Goal: Task Accomplishment & Management: Complete application form

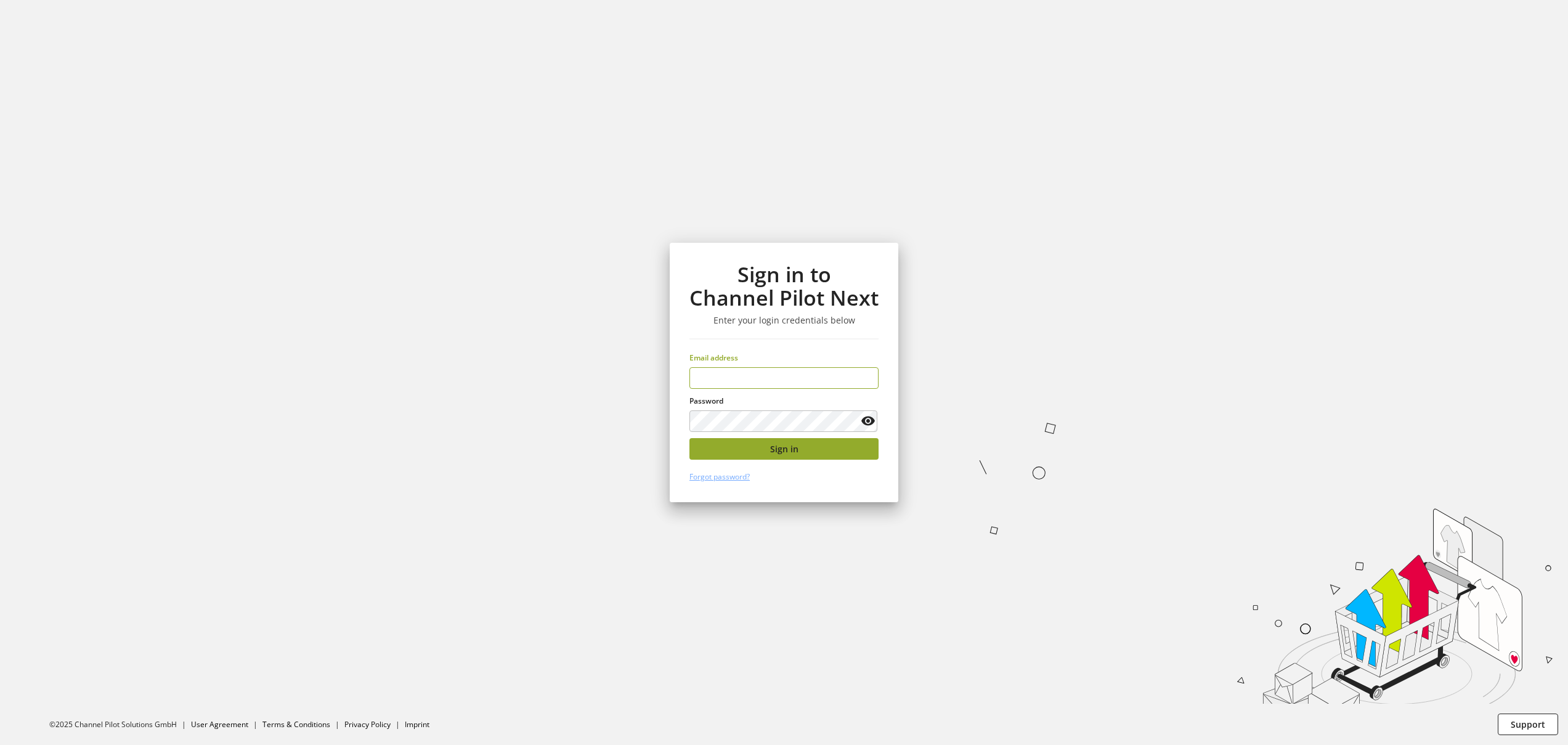
type input "**********"
click at [762, 446] on button "Sign in" at bounding box center [784, 448] width 189 height 22
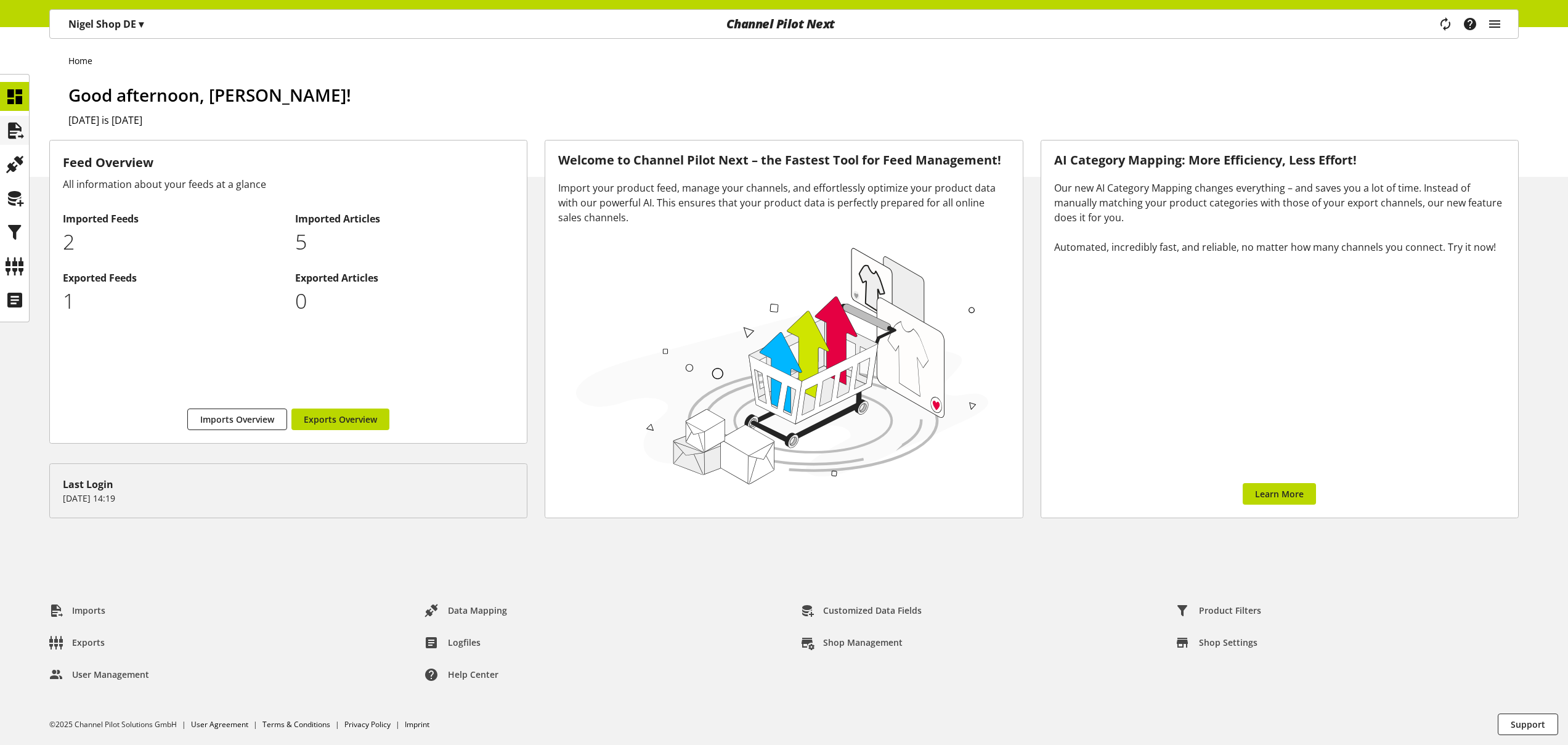
click at [12, 130] on icon at bounding box center [14, 130] width 20 height 25
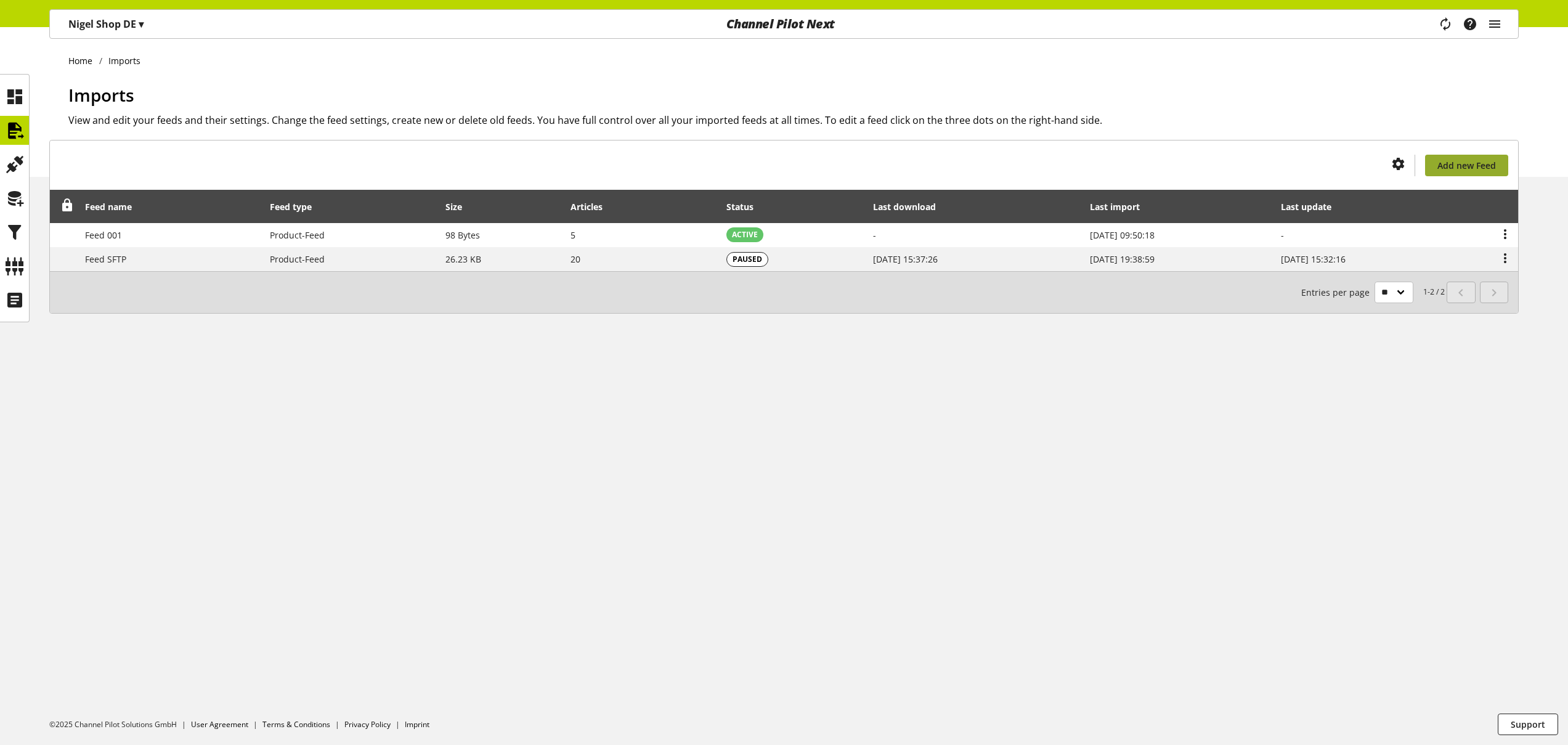
click at [1451, 166] on span "Add new Feed" at bounding box center [1467, 165] width 59 height 13
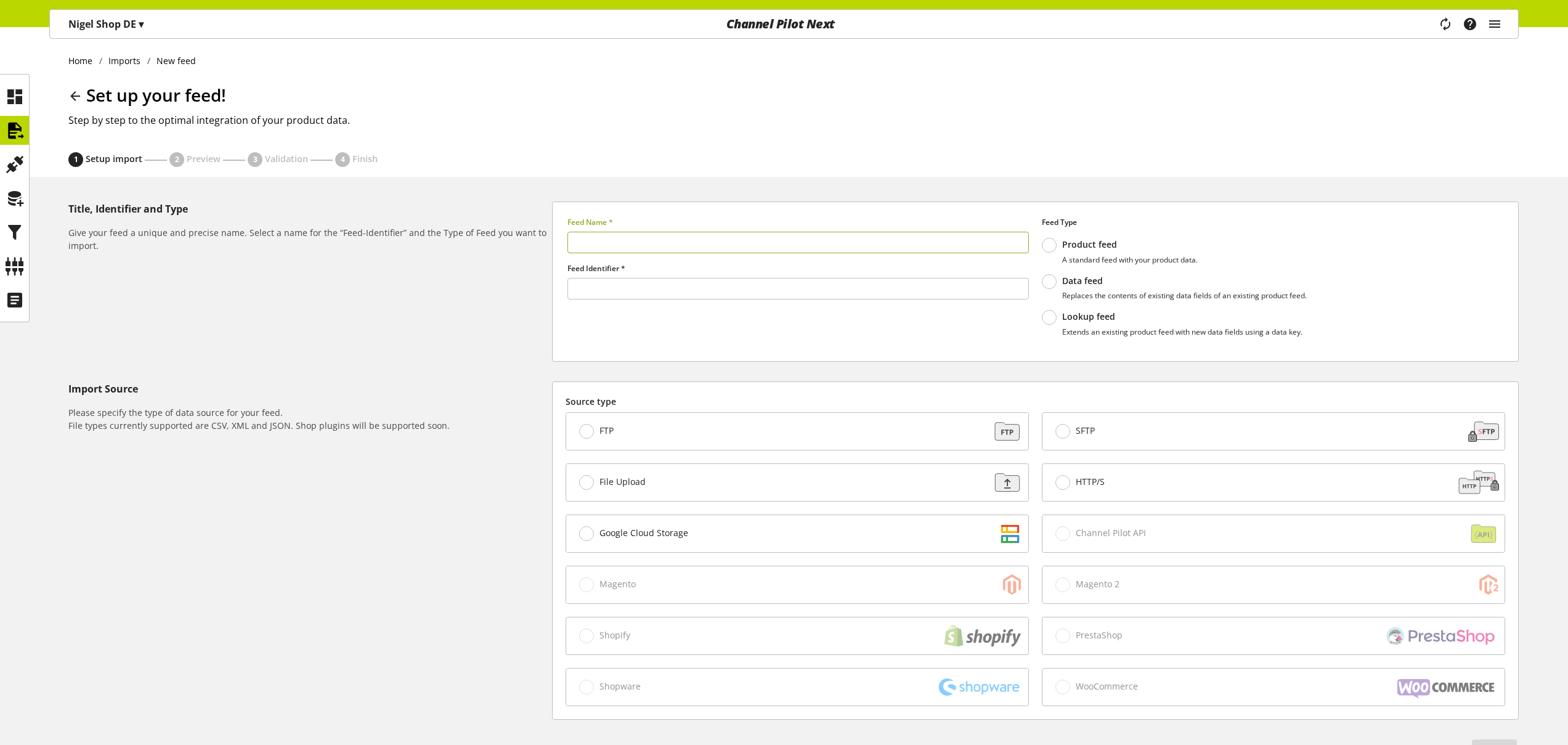
type input "******"
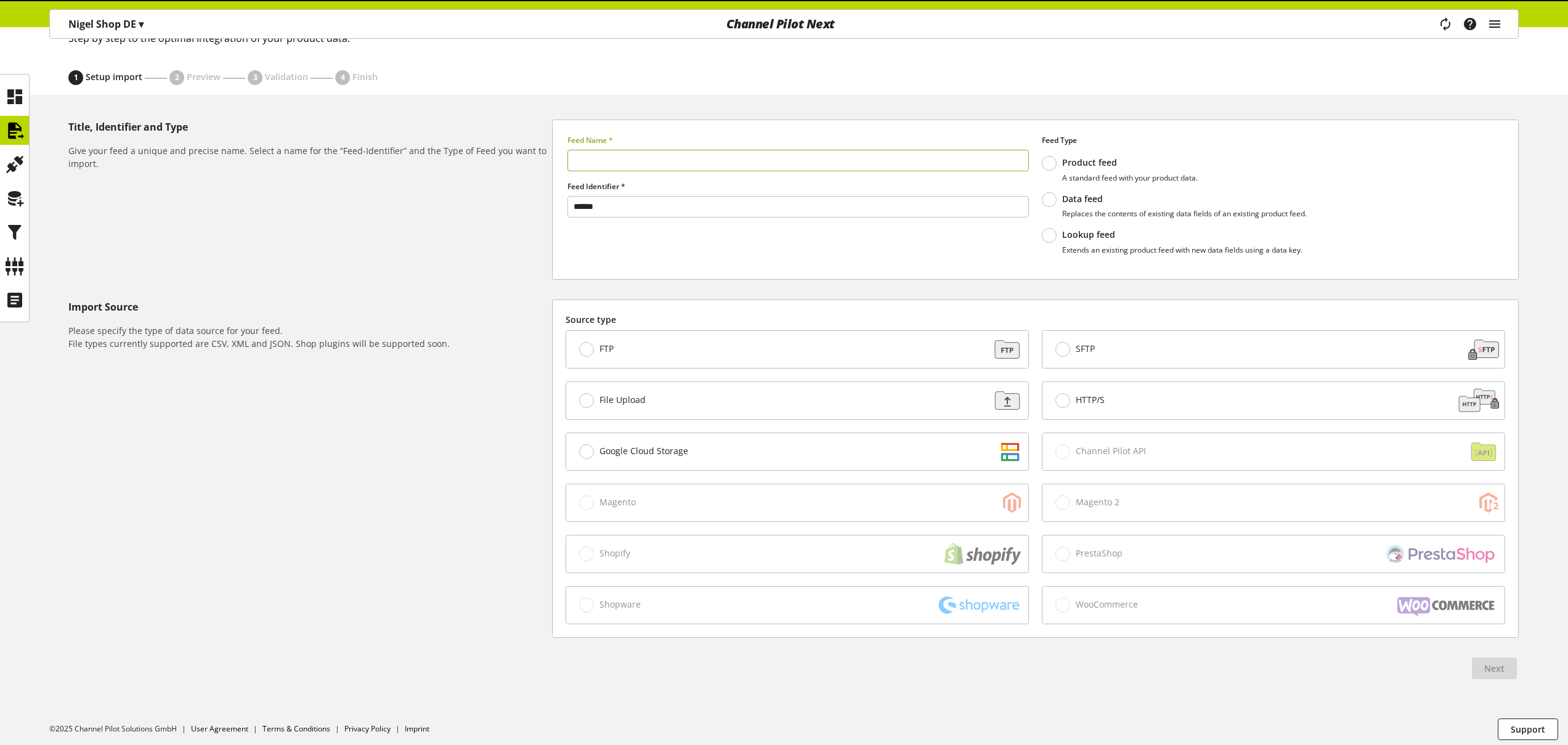
scroll to position [87, 0]
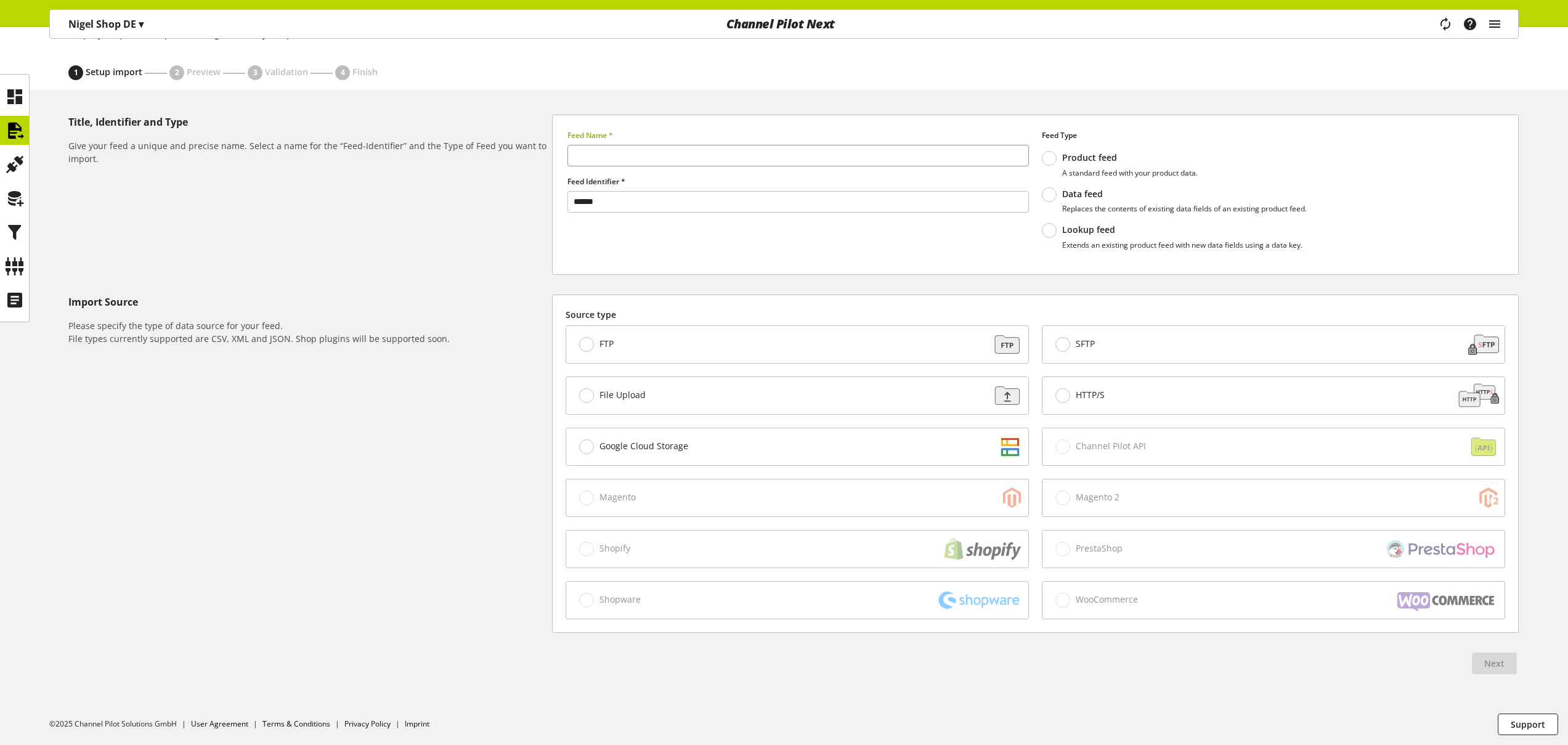
click at [1046, 192] on span at bounding box center [1050, 195] width 15 height 15
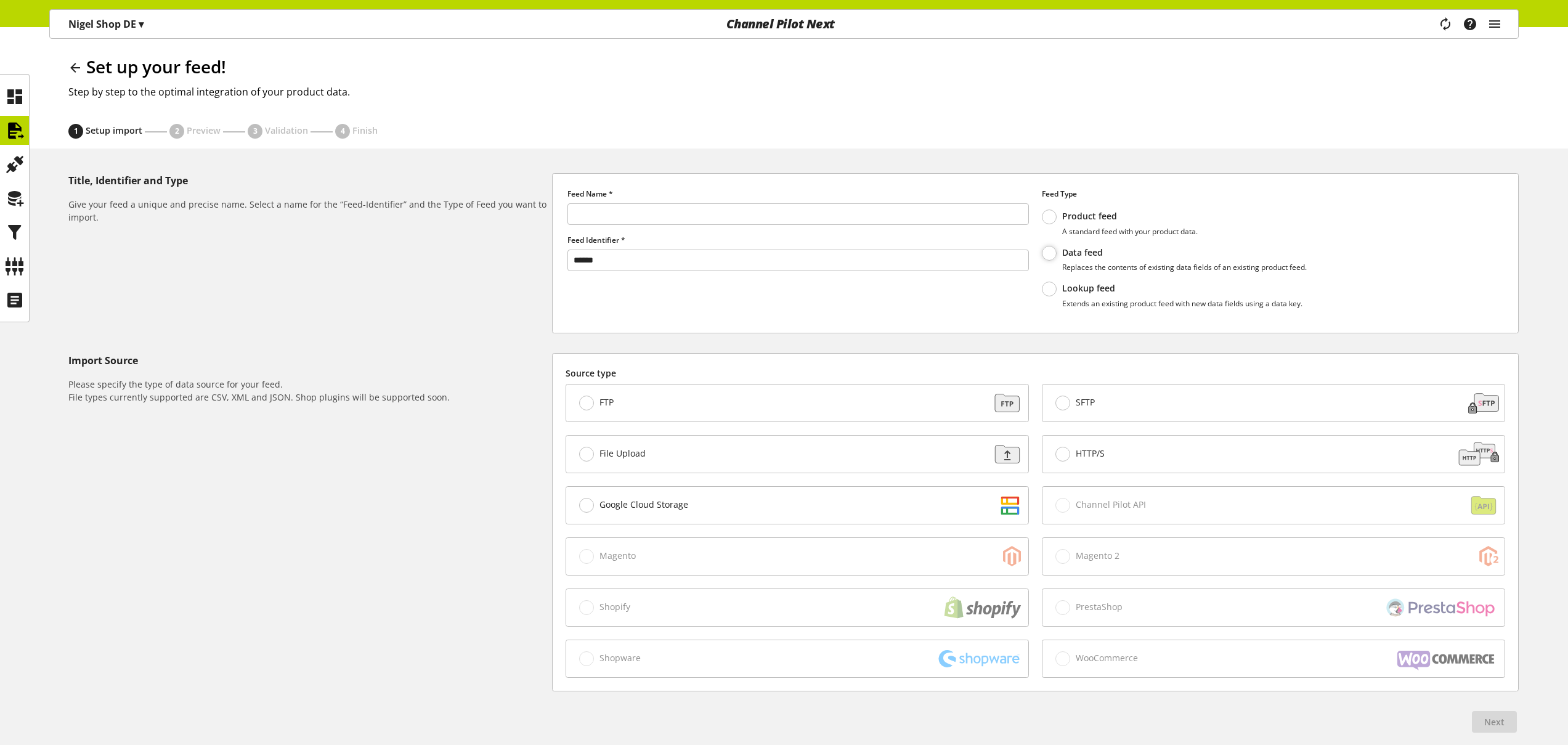
scroll to position [29, 0]
click at [659, 436] on div "File Upload" at bounding box center [797, 453] width 462 height 37
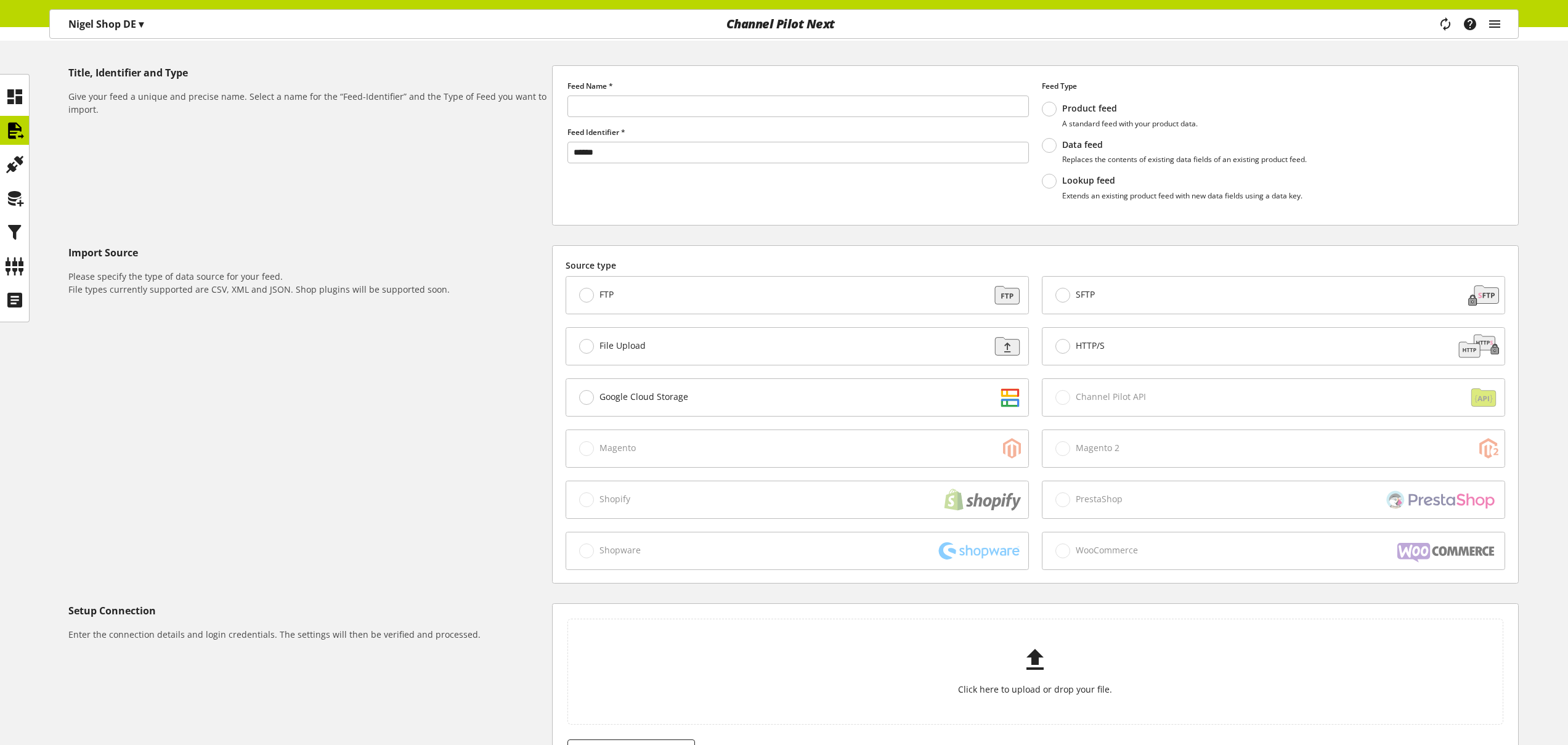
scroll to position [0, 0]
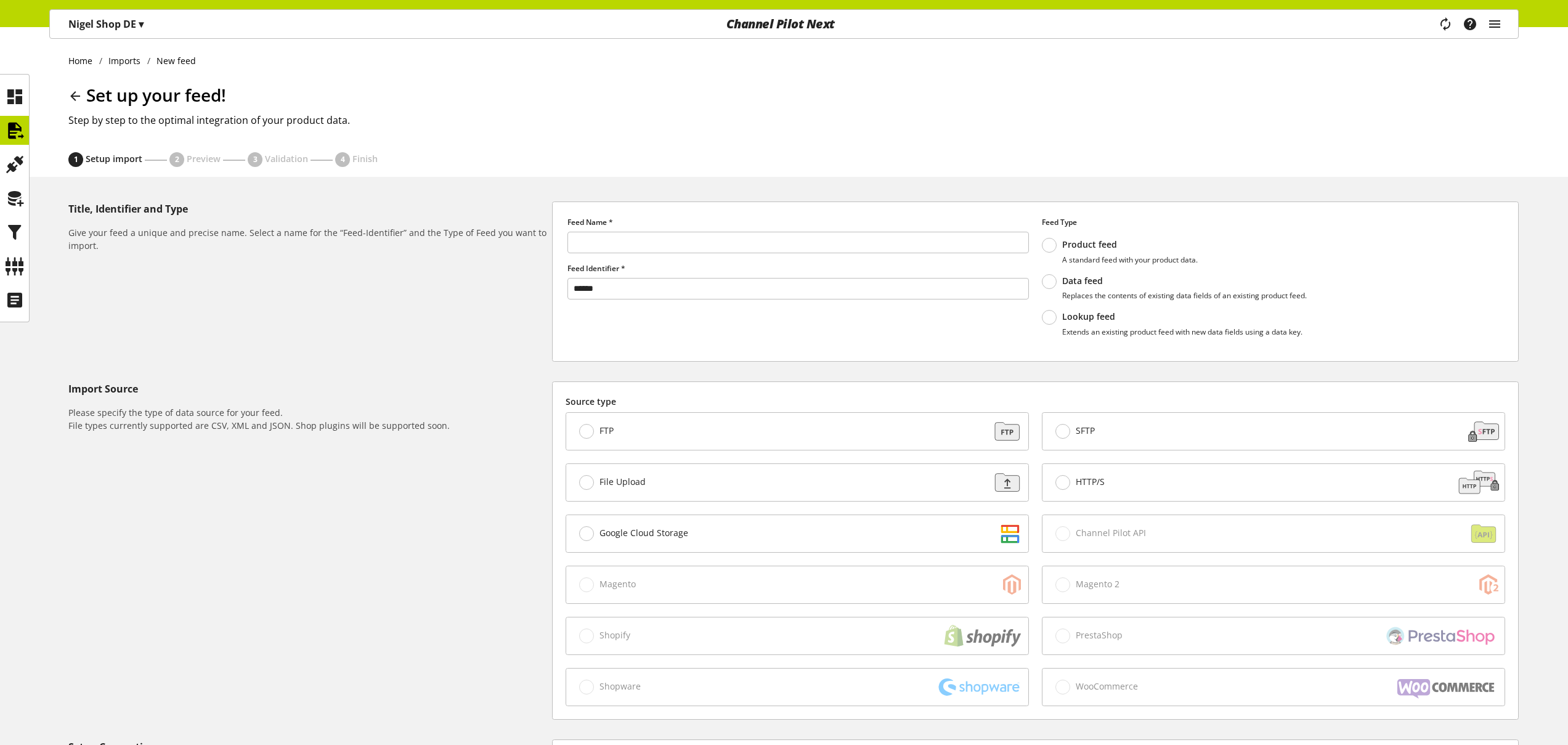
click at [1053, 241] on span at bounding box center [1050, 245] width 15 height 15
click at [1053, 274] on label "Data feed Replaces the contents of existing data fields of an existing product …" at bounding box center [1175, 287] width 266 height 26
click at [1061, 424] on span at bounding box center [1063, 431] width 15 height 15
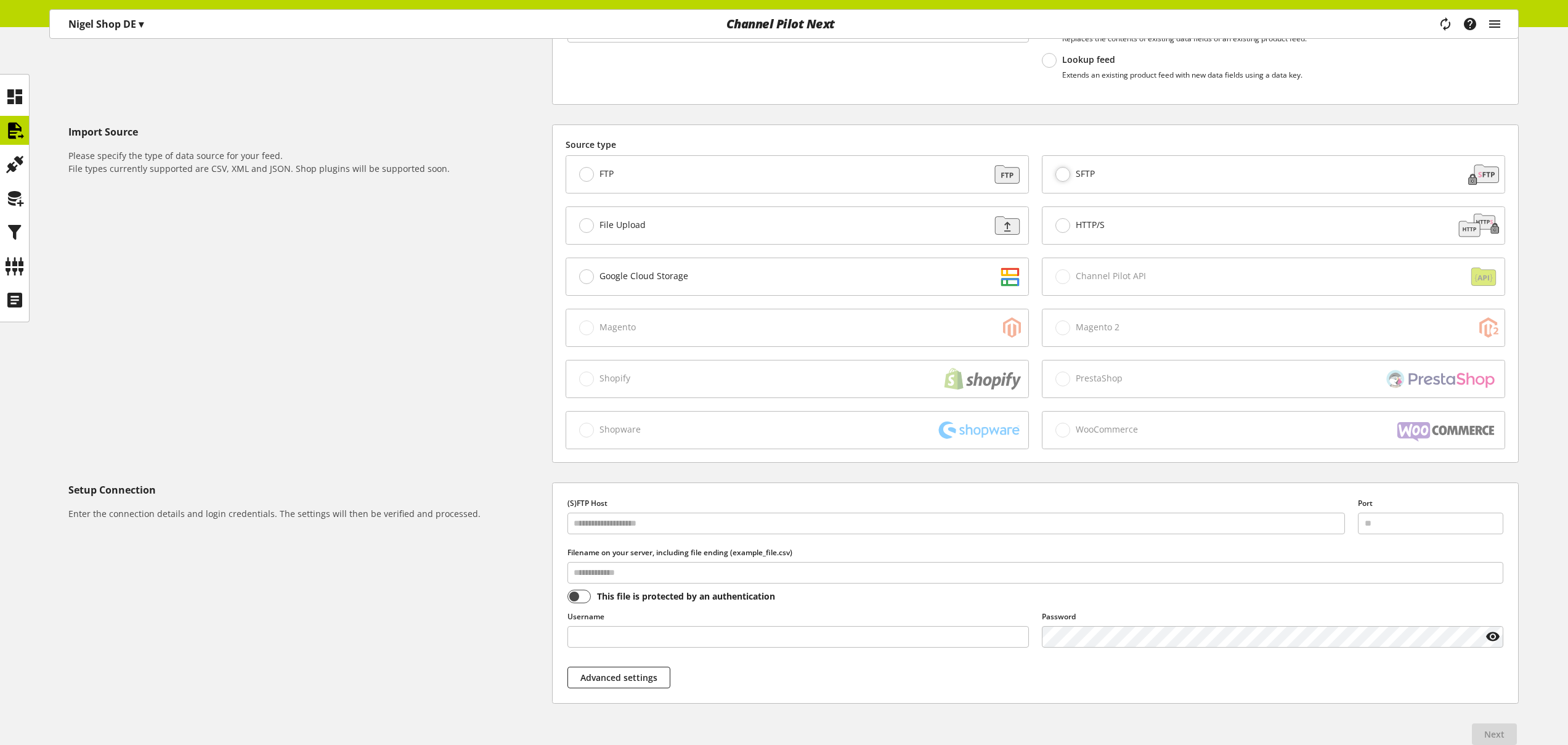
scroll to position [255, 0]
click at [595, 176] on span "FTP" at bounding box center [603, 176] width 20 height 11
click at [575, 218] on div "File Upload" at bounding box center [797, 227] width 462 height 37
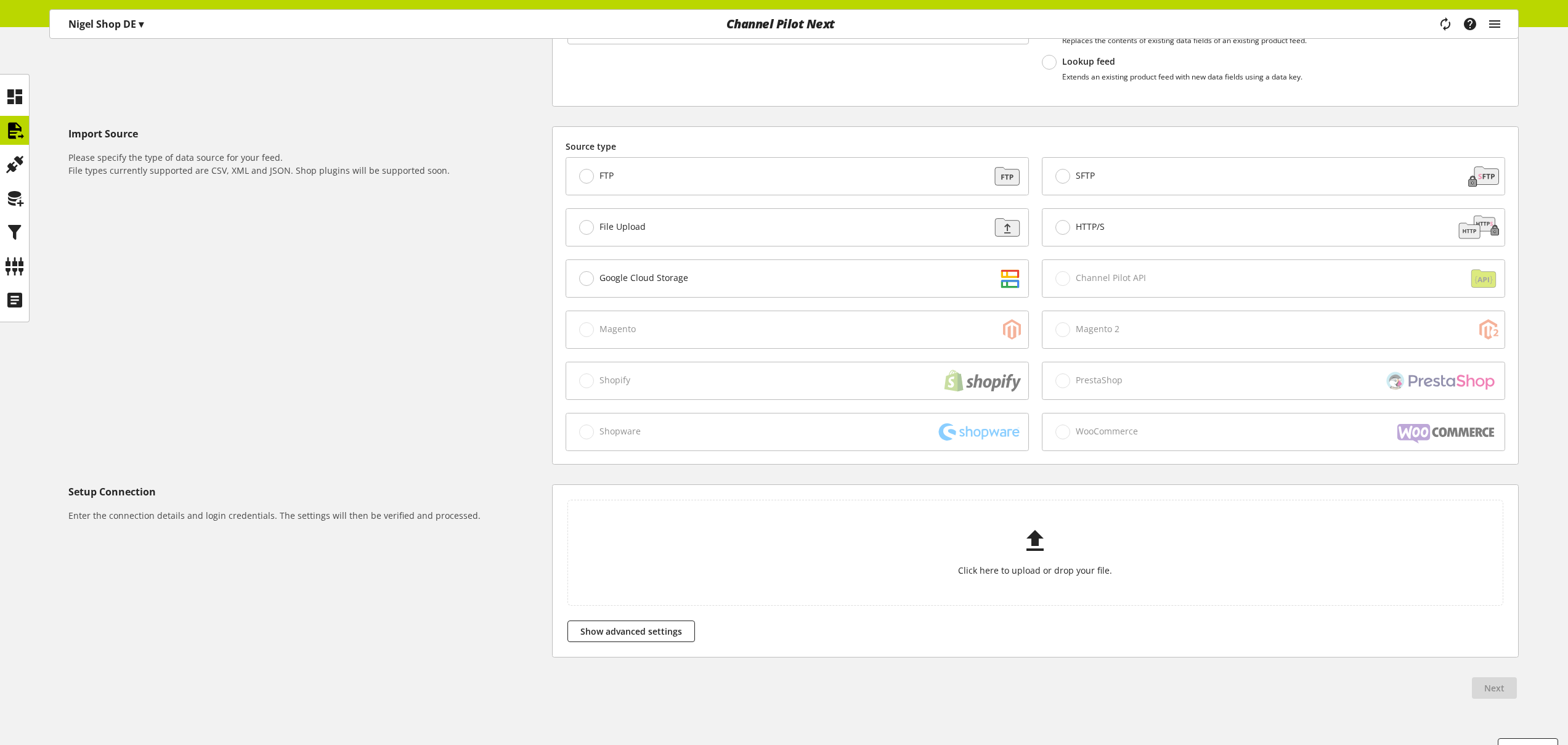
click at [579, 175] on span at bounding box center [586, 176] width 15 height 15
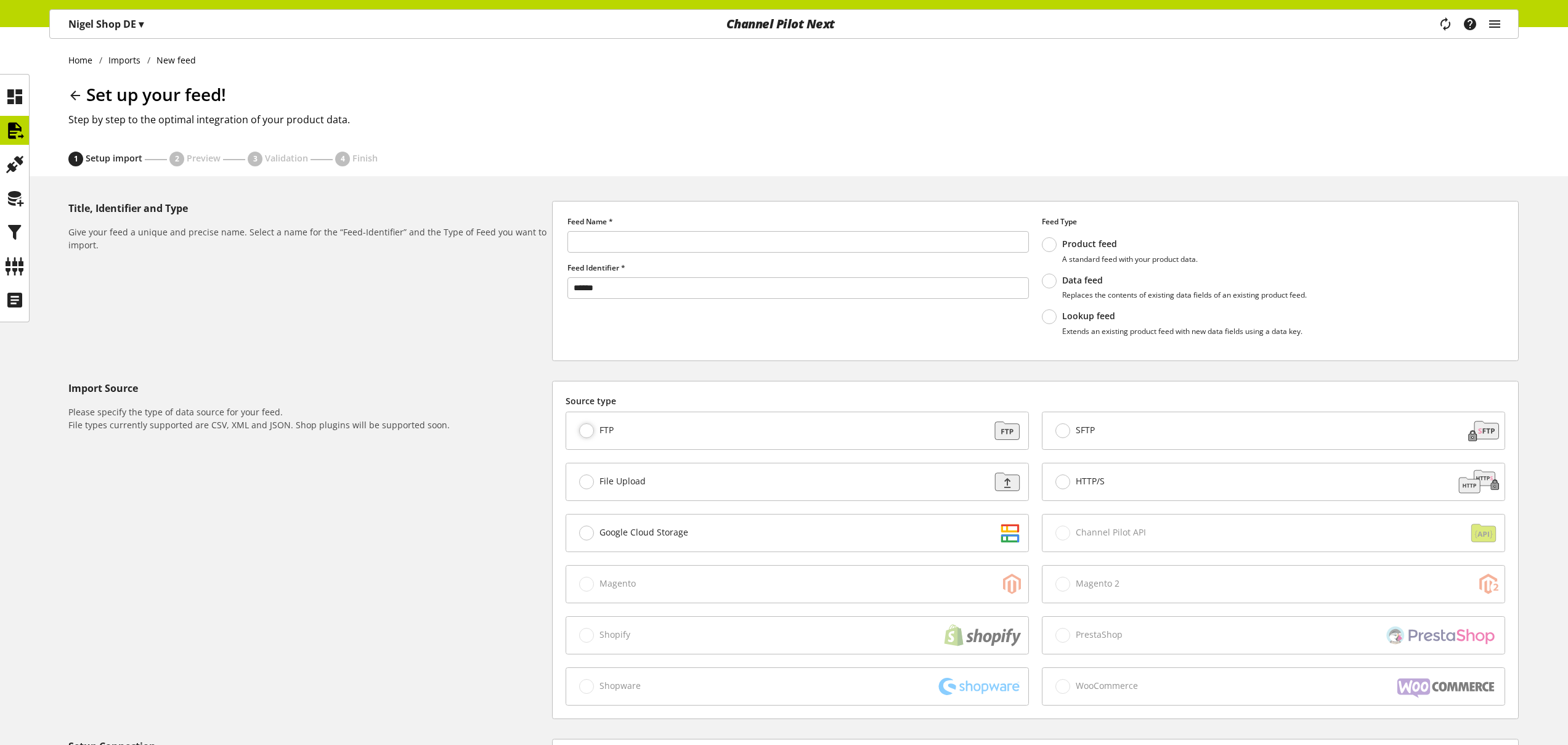
scroll to position [0, 0]
click at [627, 247] on input "text" at bounding box center [798, 242] width 462 height 22
click at [795, 237] on input "text" at bounding box center [798, 242] width 462 height 22
type input "*****"
click at [1052, 242] on span at bounding box center [1050, 245] width 15 height 15
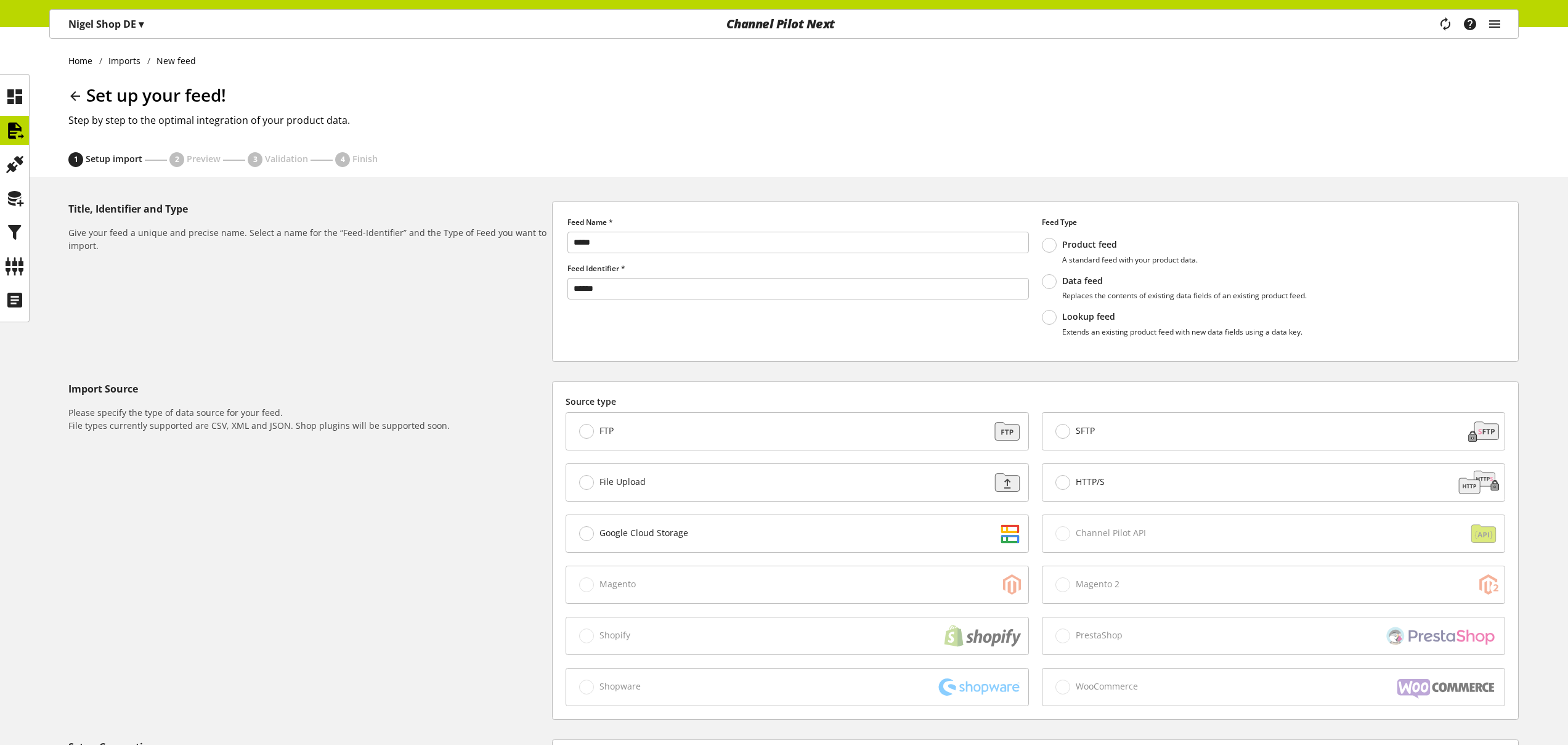
click at [1054, 282] on span at bounding box center [1050, 282] width 15 height 15
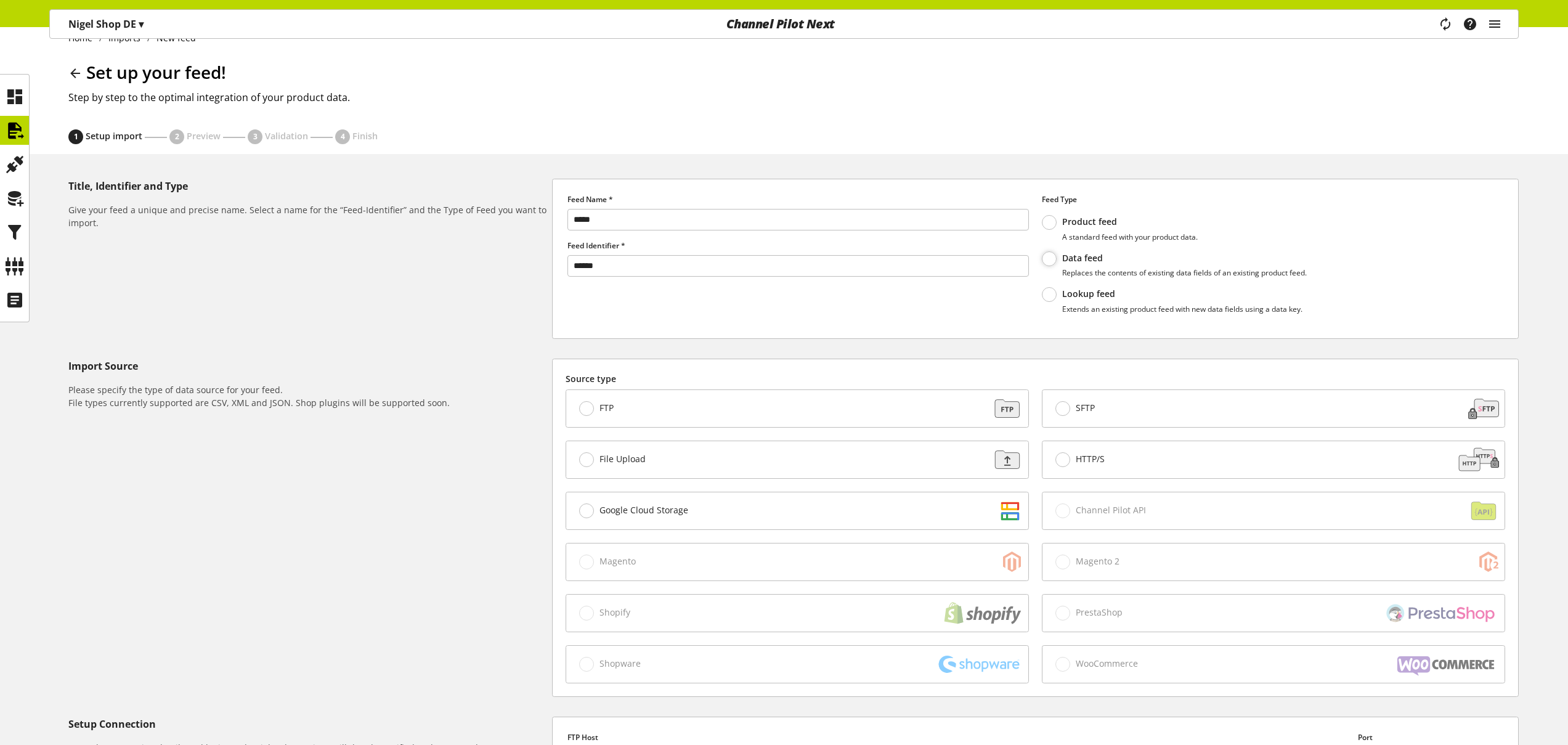
scroll to position [24, 0]
click at [1046, 296] on span at bounding box center [1050, 294] width 15 height 15
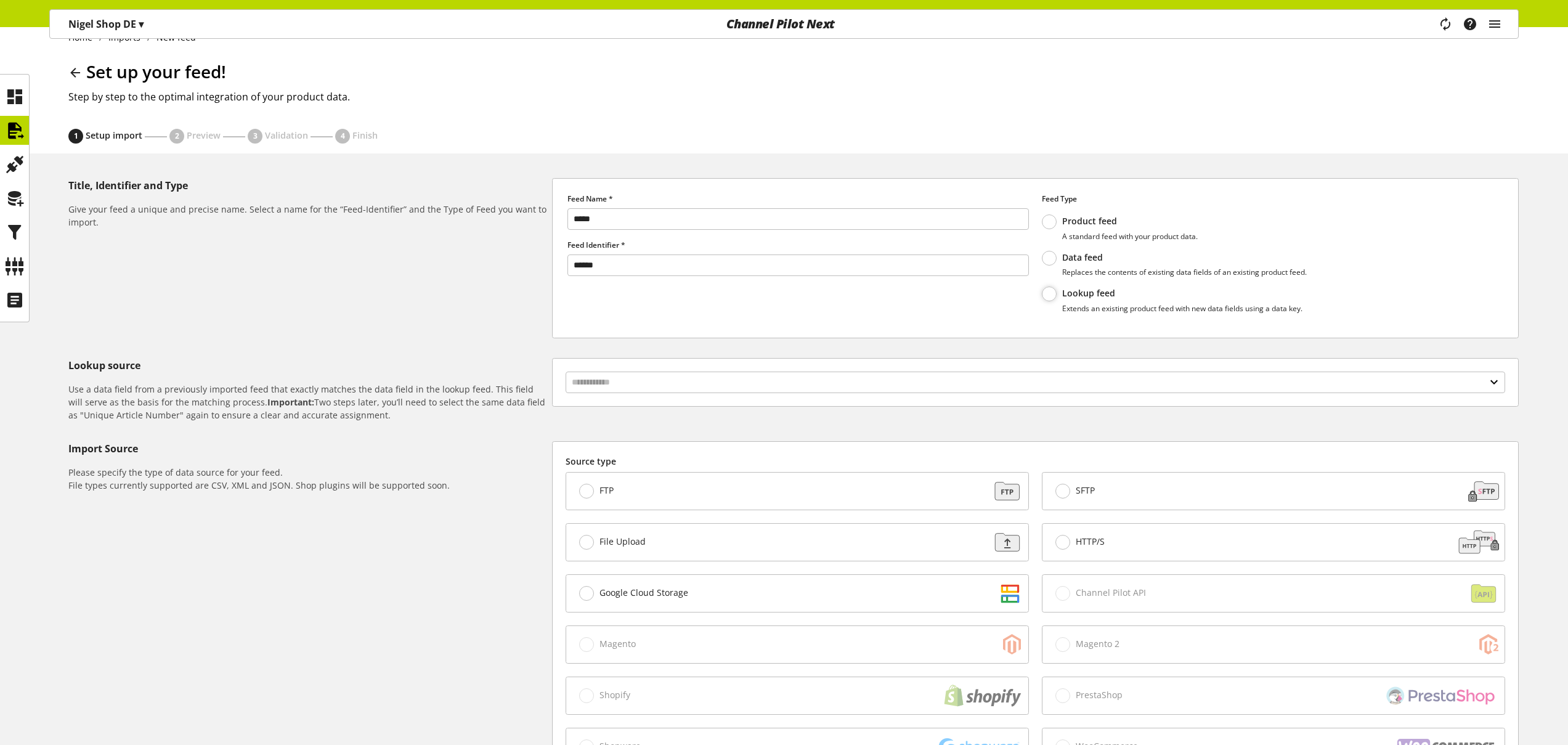
scroll to position [26, 0]
click at [1059, 260] on span "Data feed Replaces the contents of existing data fields of an existing product …" at bounding box center [1181, 262] width 251 height 26
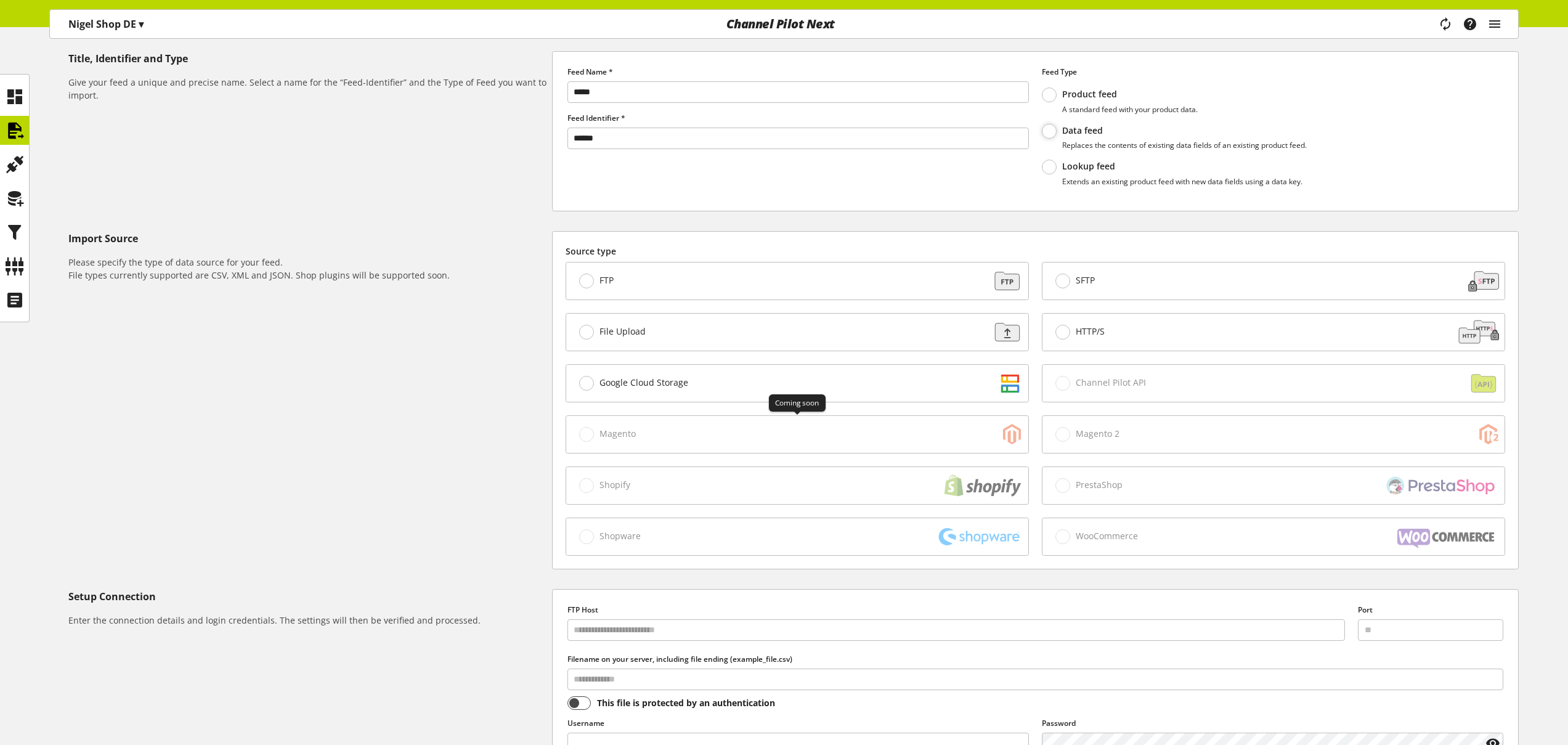
scroll to position [0, 0]
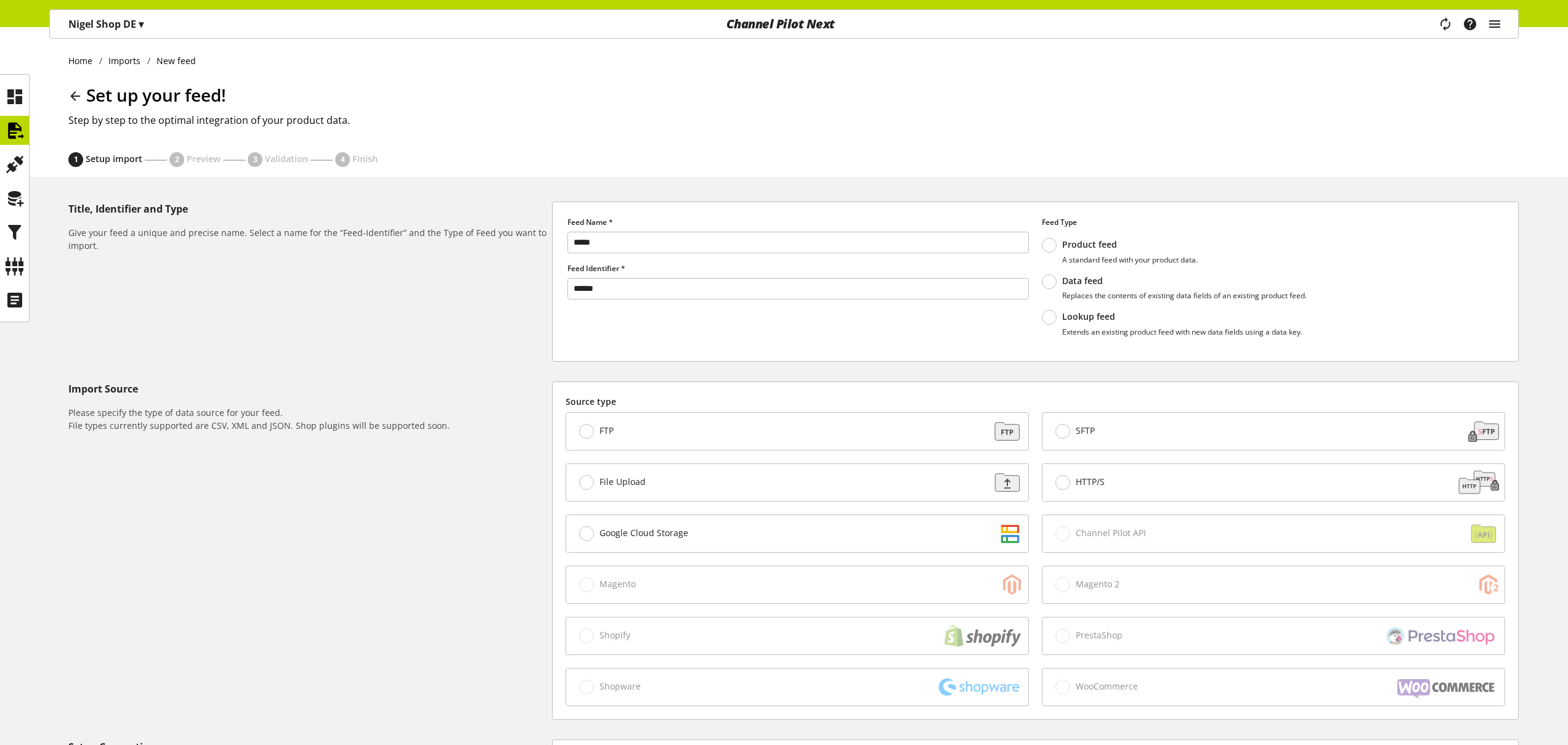
click at [1051, 236] on div "Feed Type This feed is your only product feed Product feed A standard feed with…" at bounding box center [1273, 281] width 462 height 130
click at [1053, 243] on span at bounding box center [1050, 245] width 15 height 15
click at [481, 348] on div "Title, Identifier and Type Give your feed a unique and precise name. Select a n…" at bounding box center [309, 281] width 483 height 160
click at [494, 93] on h1 "Set up your feed!" at bounding box center [793, 95] width 1451 height 26
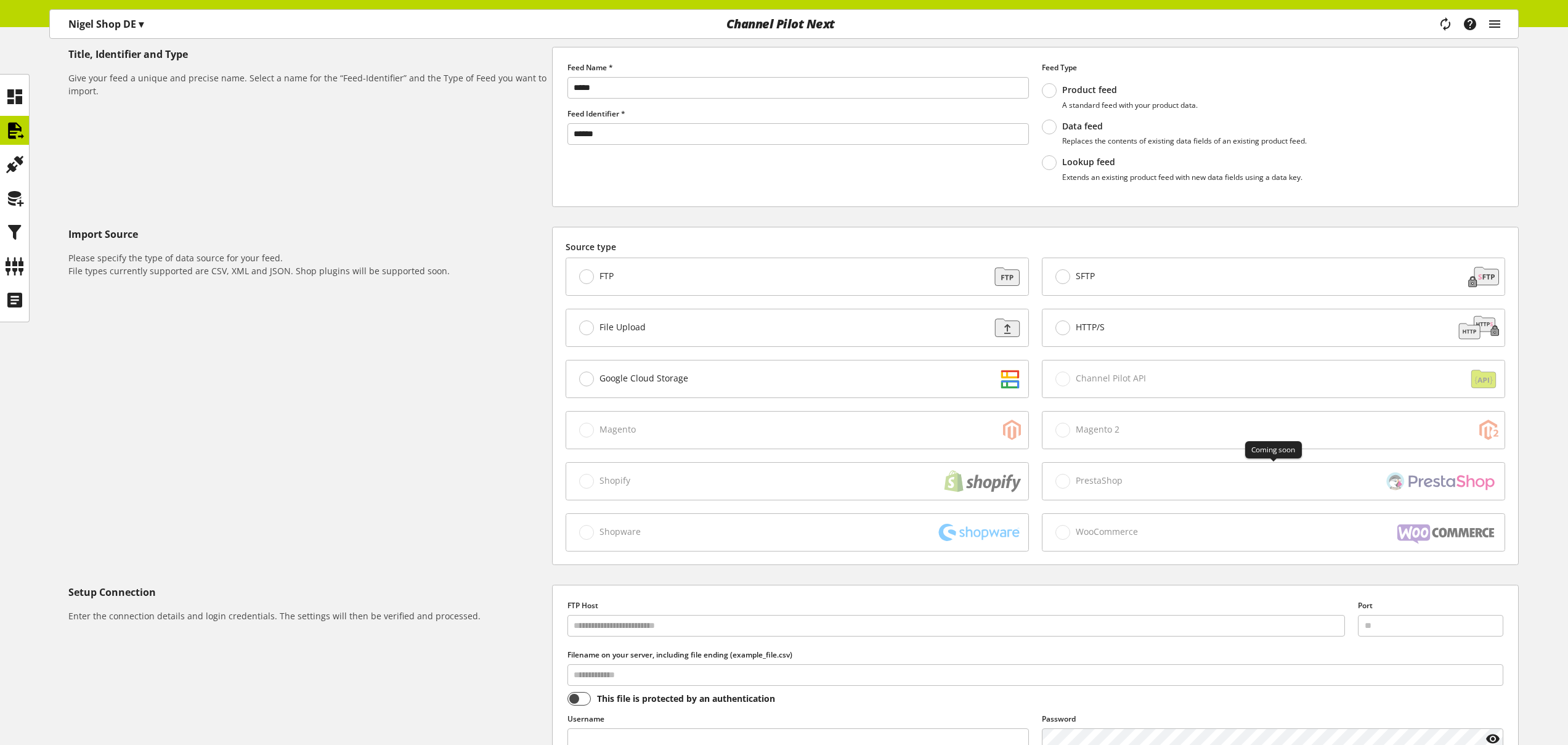
scroll to position [76, 0]
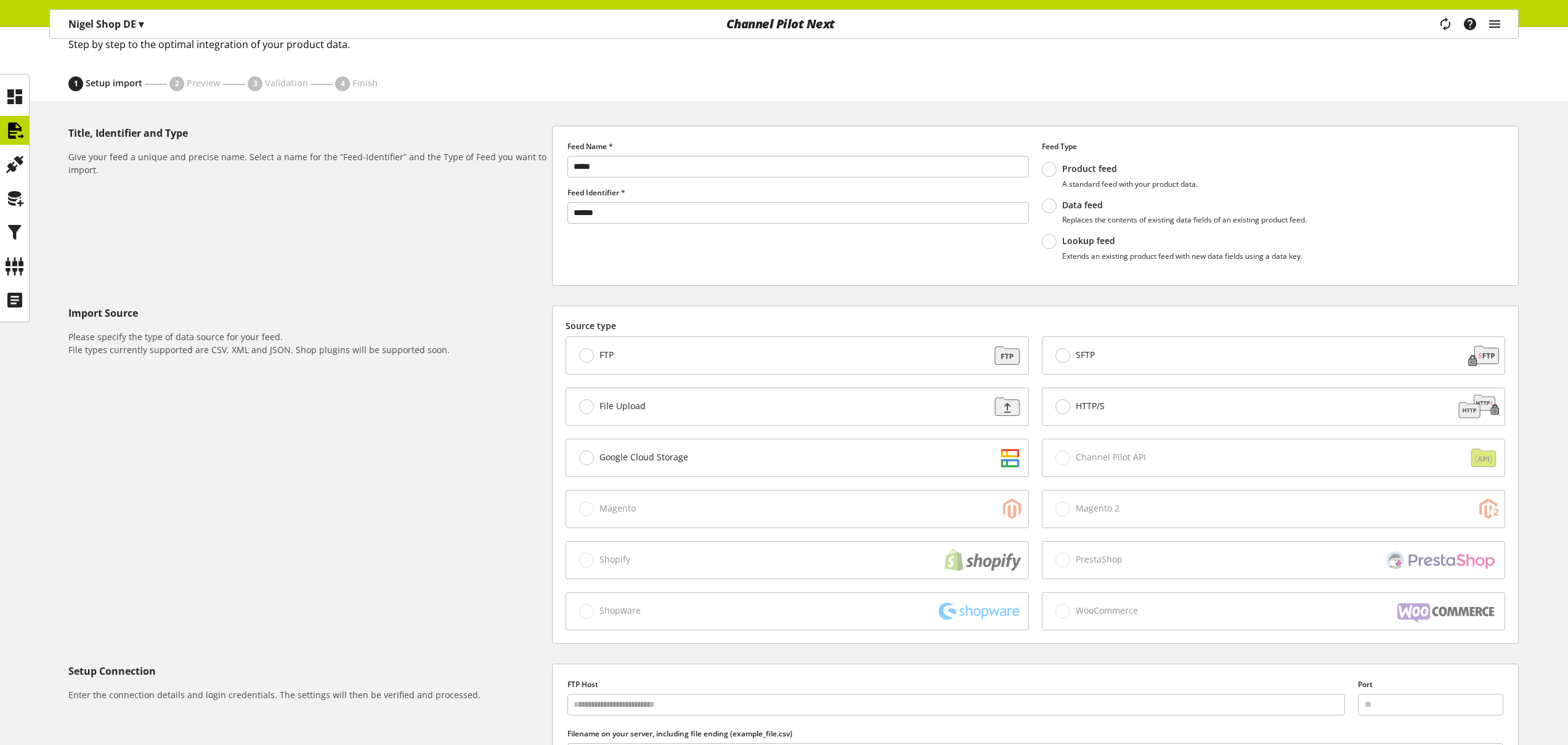
click at [1049, 209] on span at bounding box center [1050, 206] width 15 height 15
click at [1049, 165] on span at bounding box center [1050, 169] width 15 height 15
click at [1051, 196] on div "Product feed A standard feed with your product data." at bounding box center [1273, 180] width 462 height 36
click at [1046, 208] on span at bounding box center [1050, 206] width 15 height 15
click at [1051, 168] on span at bounding box center [1050, 169] width 15 height 15
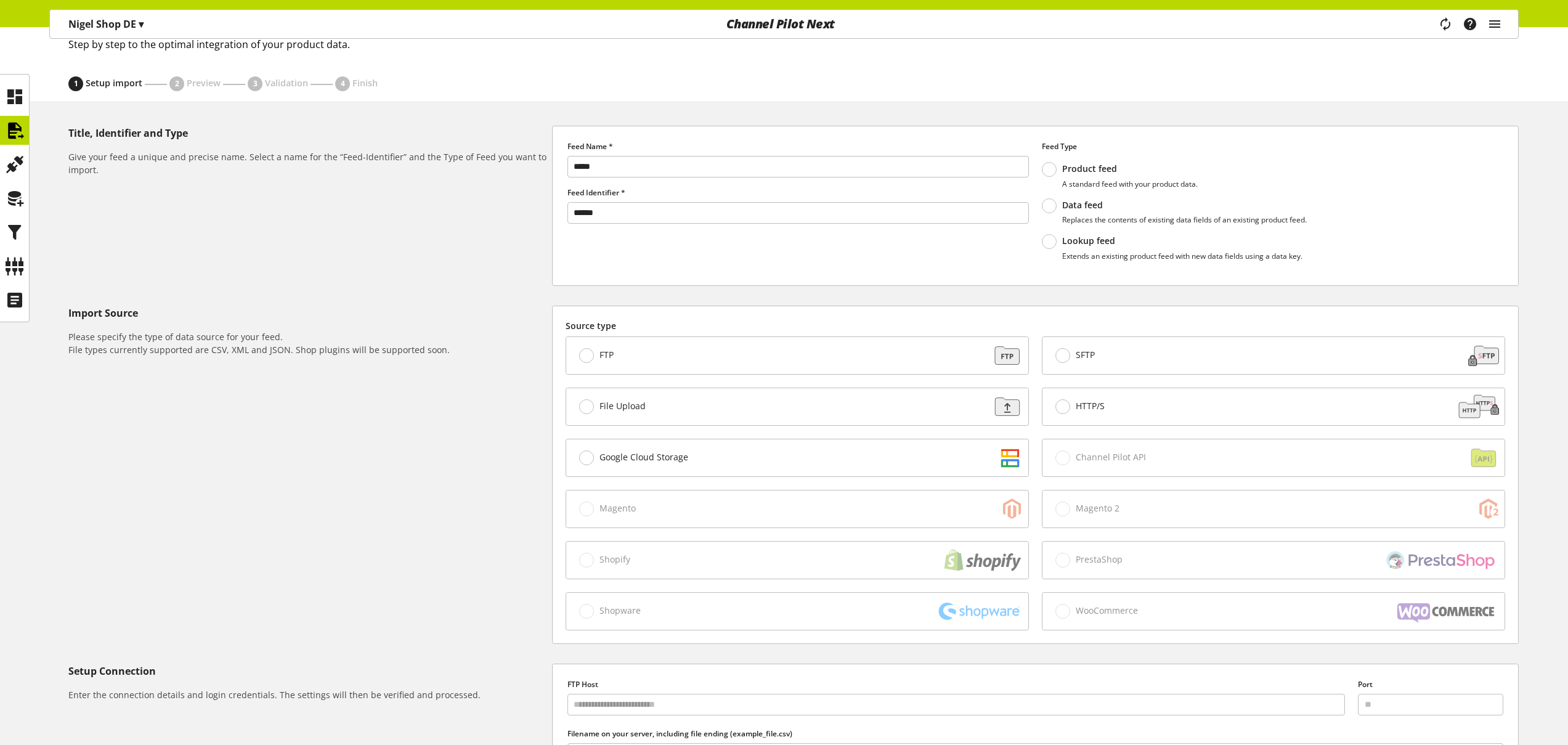
click at [1047, 208] on span at bounding box center [1050, 206] width 15 height 15
click at [1051, 170] on span at bounding box center [1050, 169] width 15 height 15
drag, startPoint x: 581, startPoint y: 507, endPoint x: 584, endPoint y: 489, distance: 18.2
click at [582, 507] on div "Magento" at bounding box center [797, 509] width 462 height 37
click at [584, 462] on span at bounding box center [586, 458] width 15 height 15
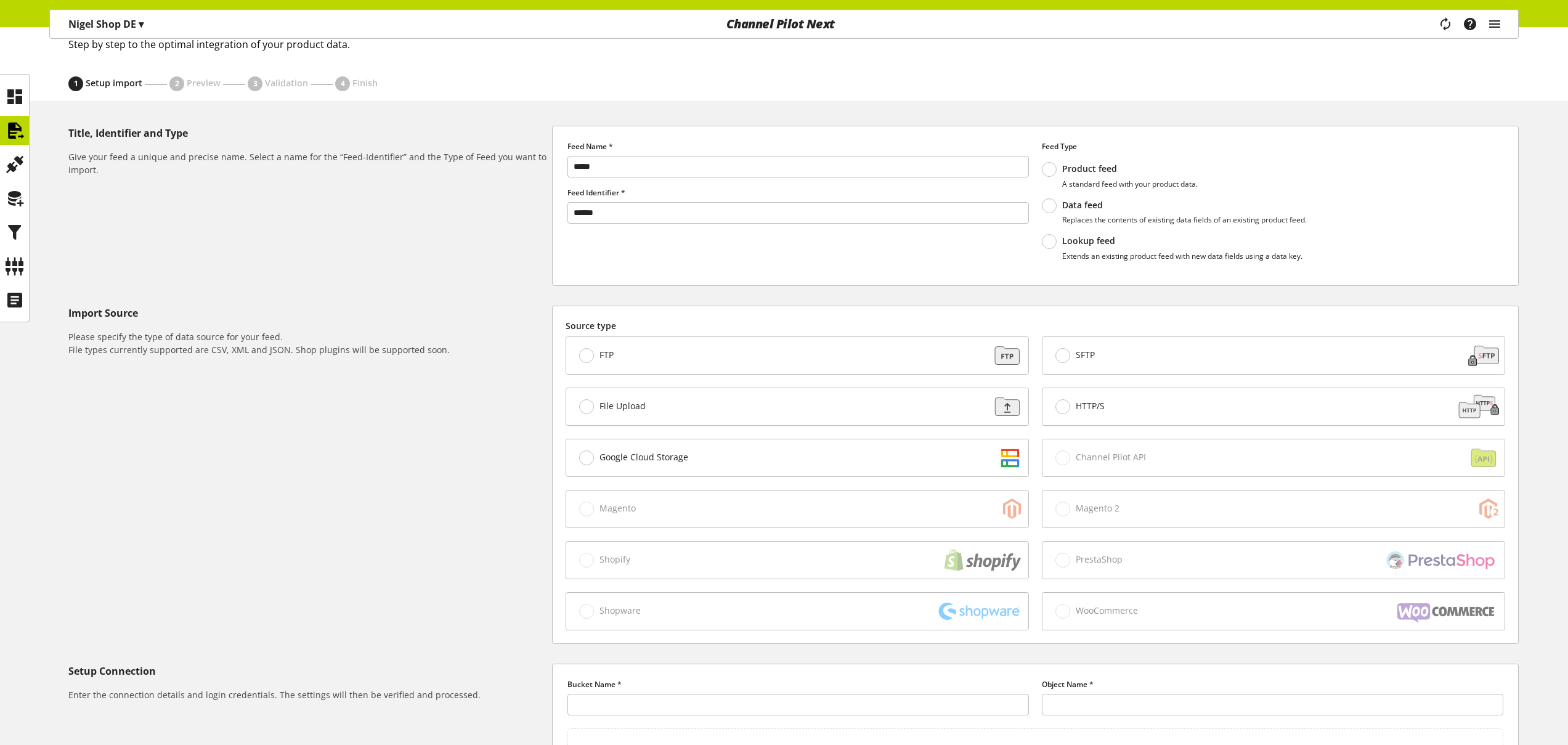
click at [583, 442] on div "Google Cloud Storage" at bounding box center [797, 457] width 462 height 37
click at [585, 410] on span at bounding box center [586, 407] width 15 height 15
click at [591, 356] on span at bounding box center [586, 355] width 15 height 15
click at [1067, 359] on span at bounding box center [1063, 355] width 15 height 15
click at [1066, 402] on span at bounding box center [1063, 407] width 15 height 15
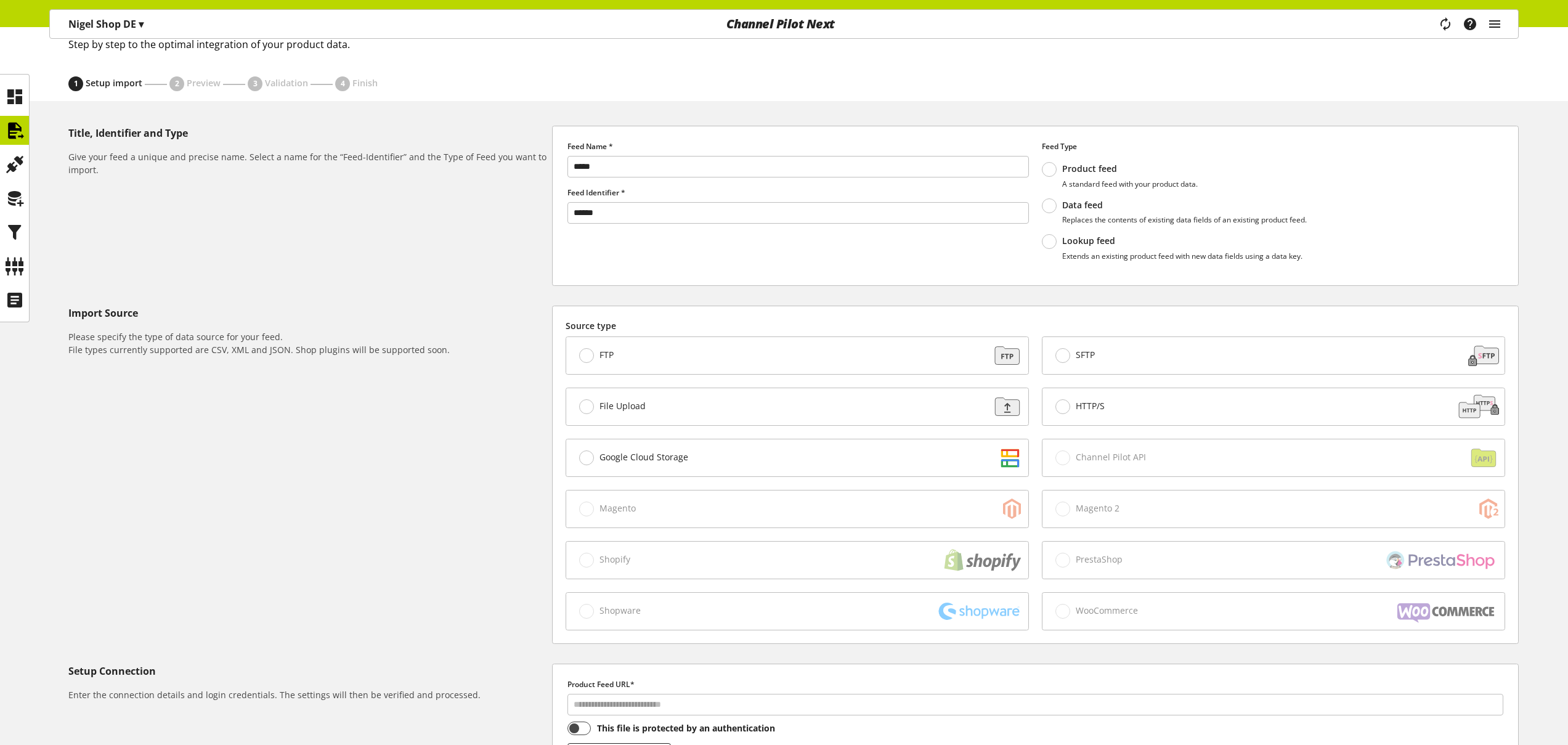
click at [1109, 77] on ul "1 Setup import 2 Preview 3 Validation 4 Finish" at bounding box center [793, 84] width 1451 height 15
